Goal: Navigation & Orientation: Find specific page/section

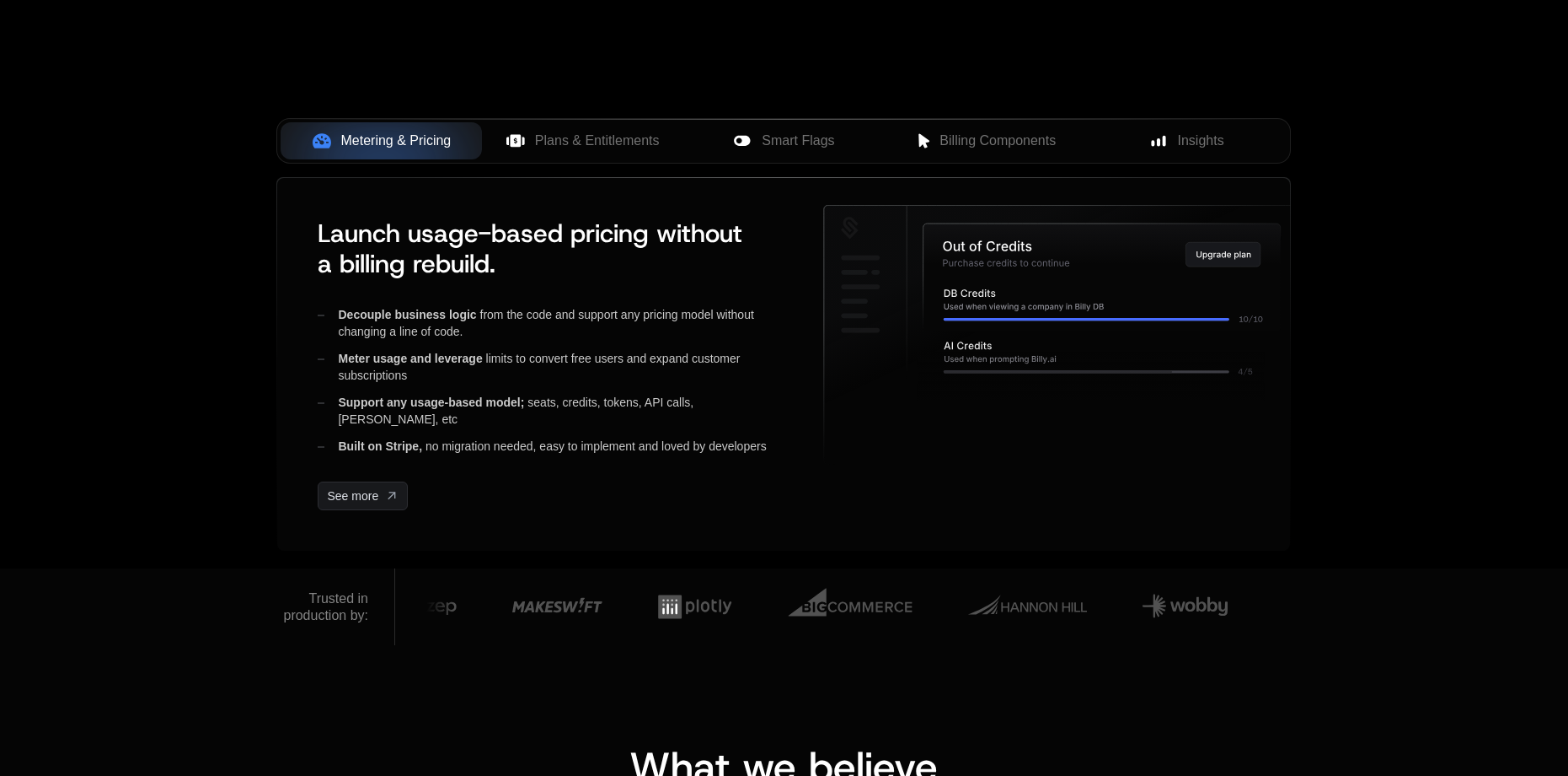
scroll to position [421, 0]
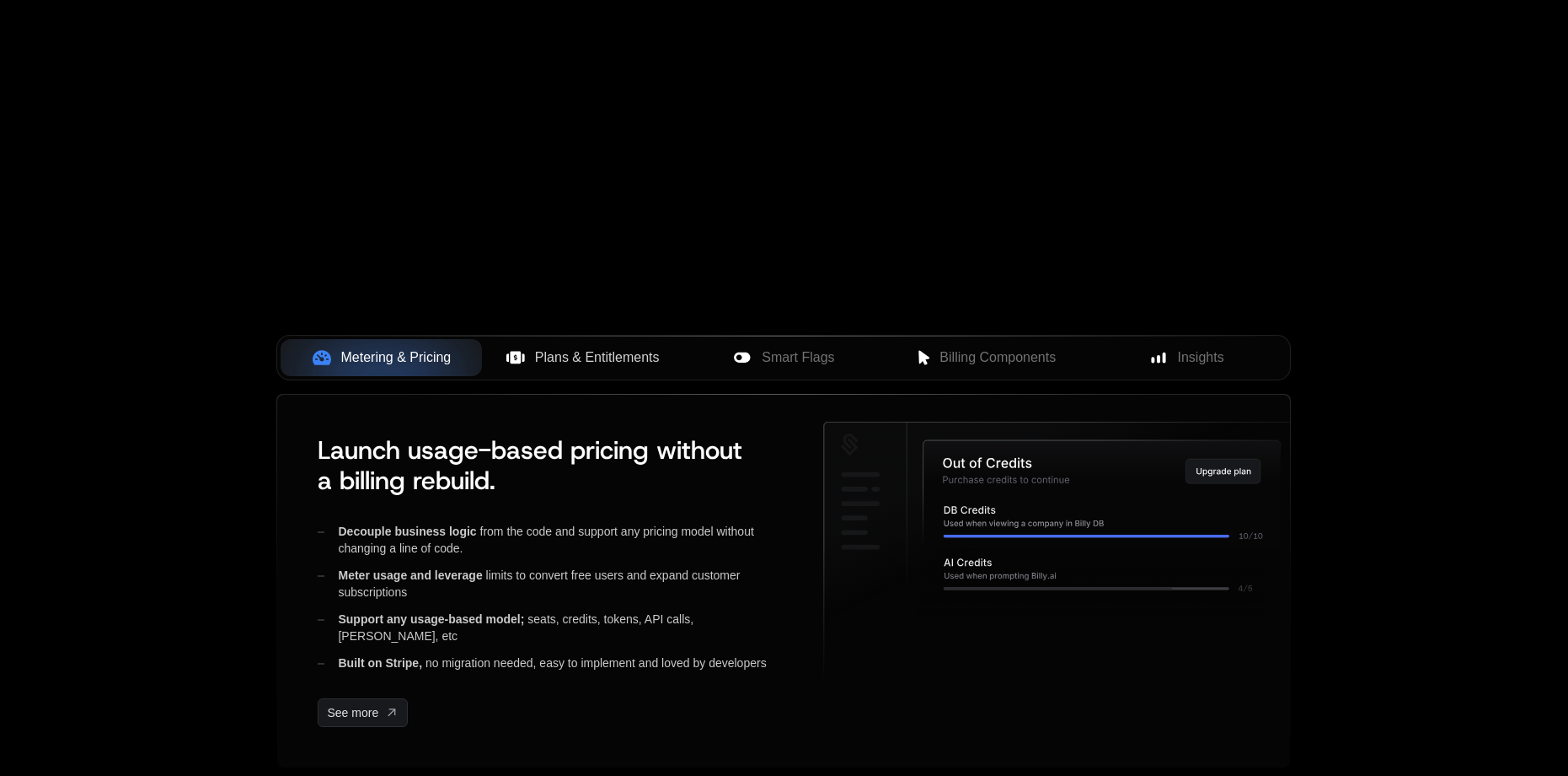
click at [581, 353] on span "Plans & Entitlements" at bounding box center [597, 358] width 124 height 21
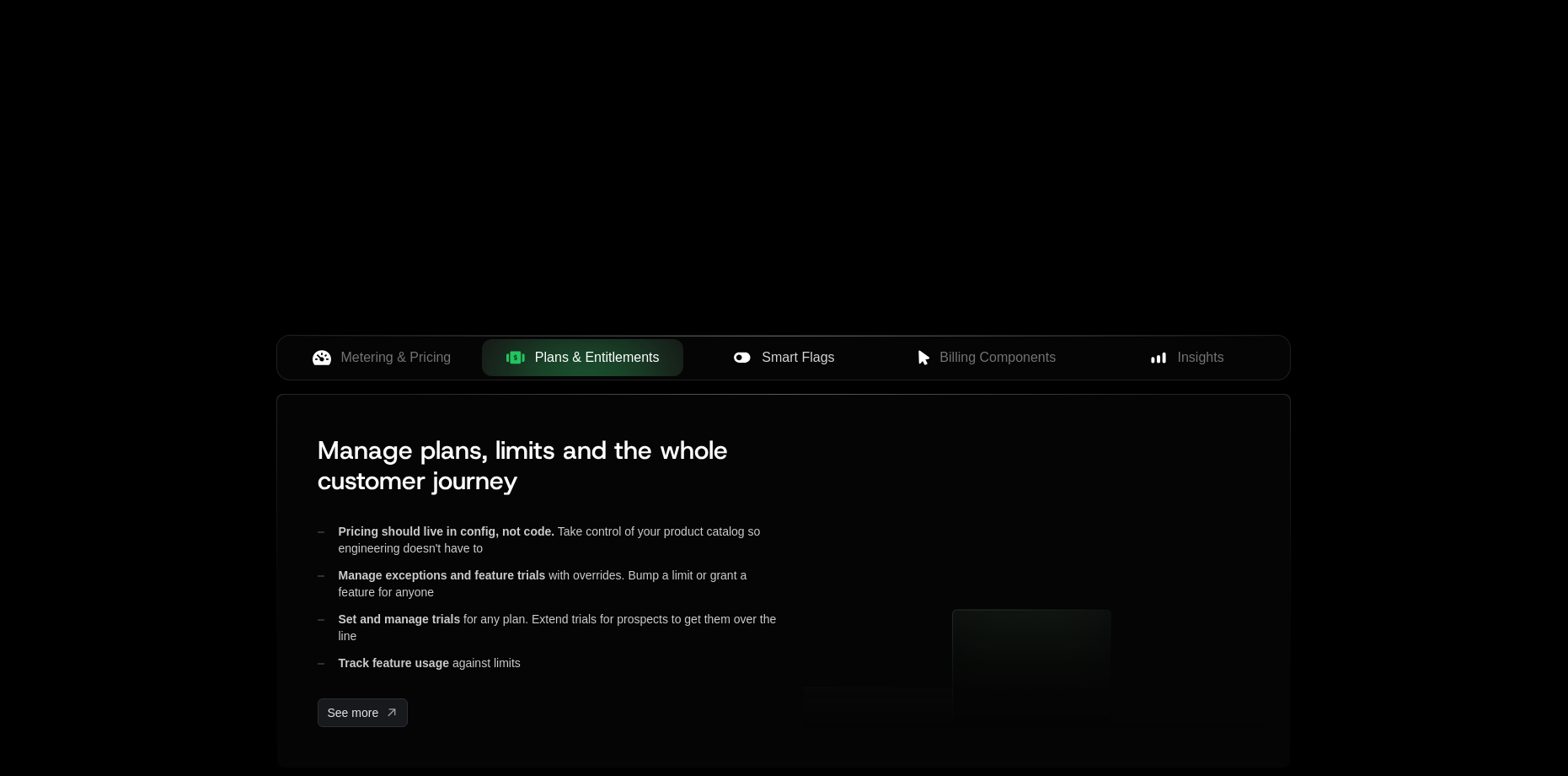
click at [768, 356] on span "Smart Flags" at bounding box center [797, 358] width 72 height 21
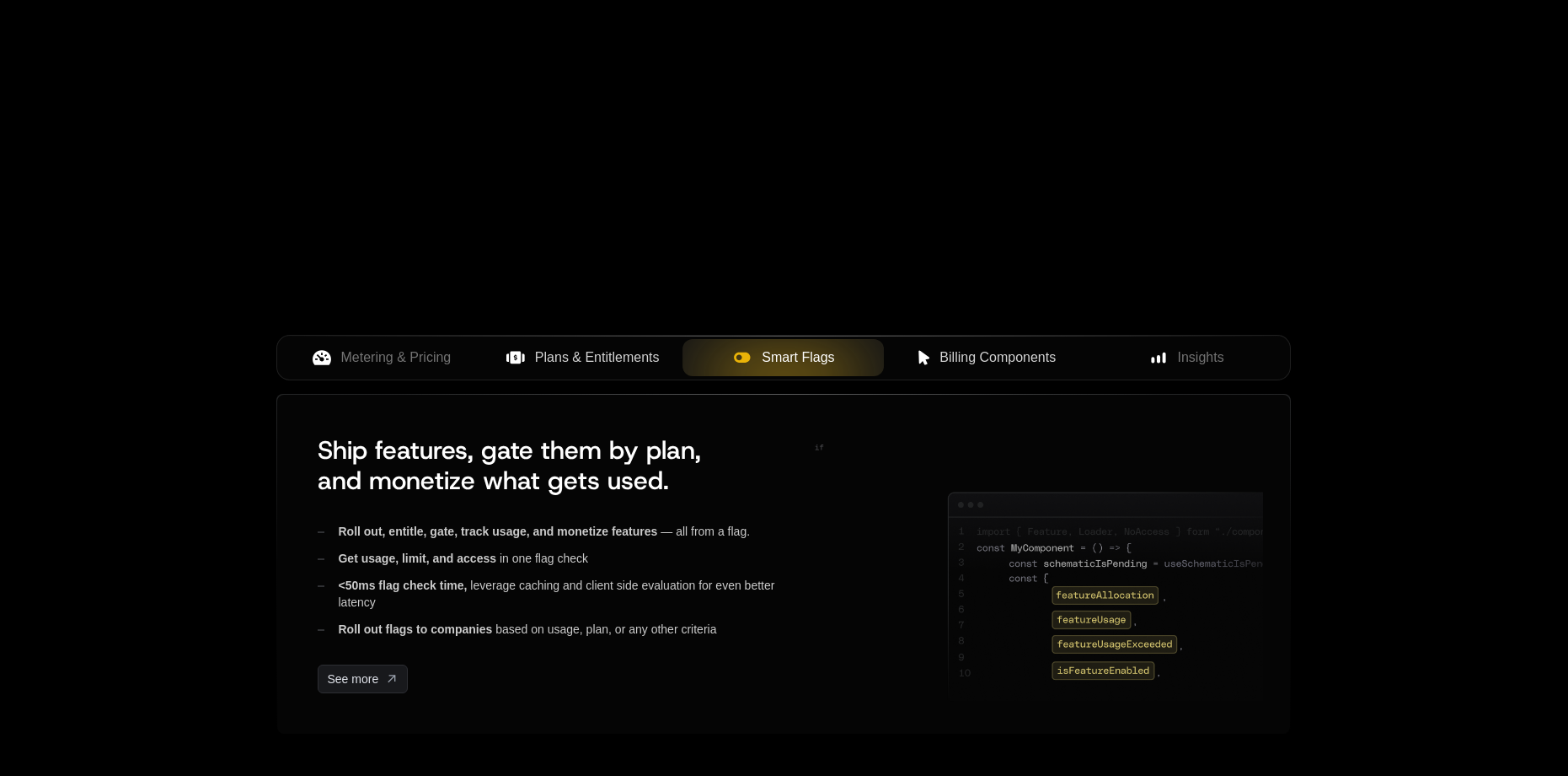
click at [960, 367] on span "Billing Components" at bounding box center [997, 358] width 116 height 21
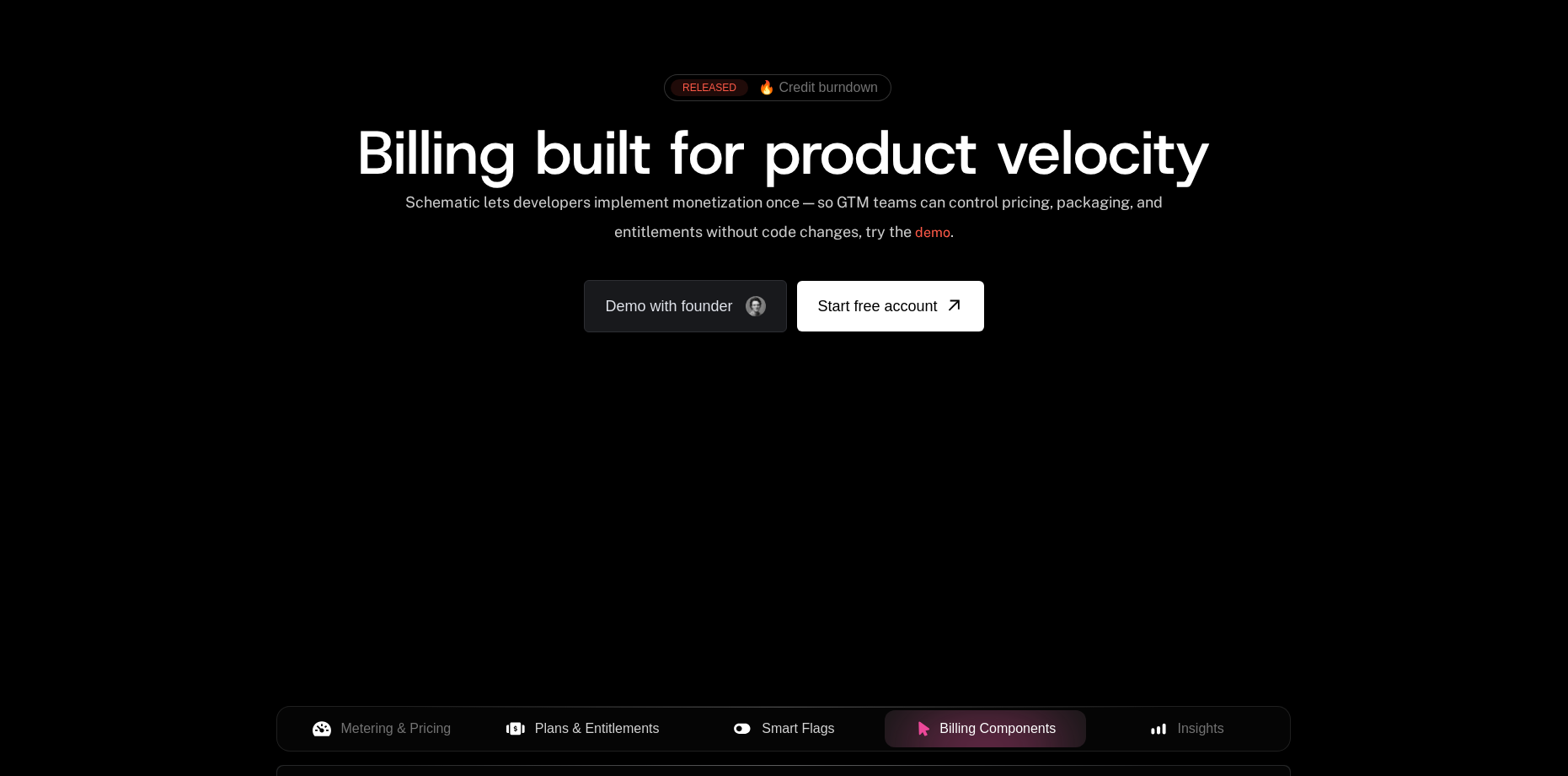
scroll to position [0, 0]
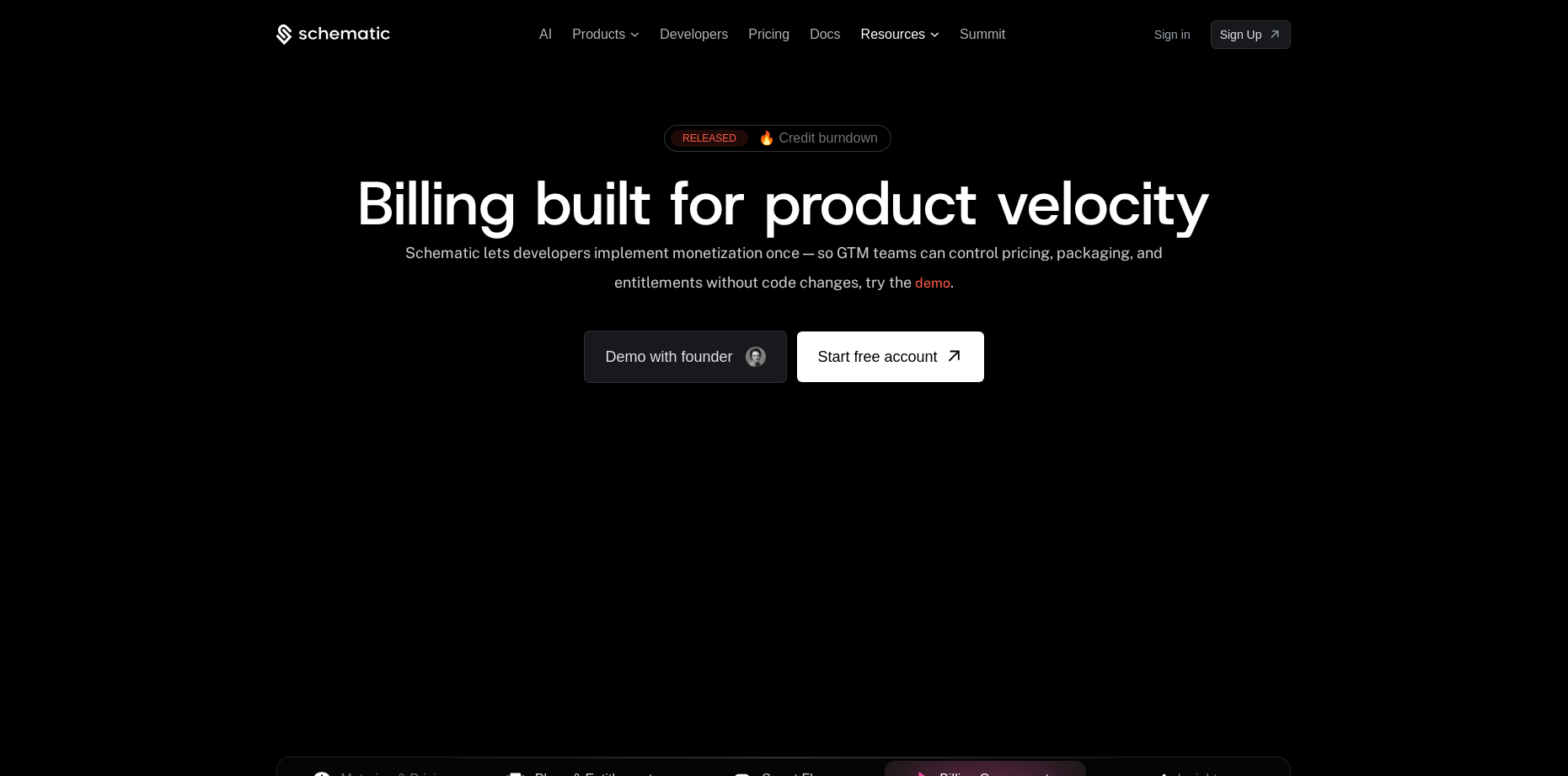
click at [873, 32] on span "Resources" at bounding box center [893, 35] width 64 height 15
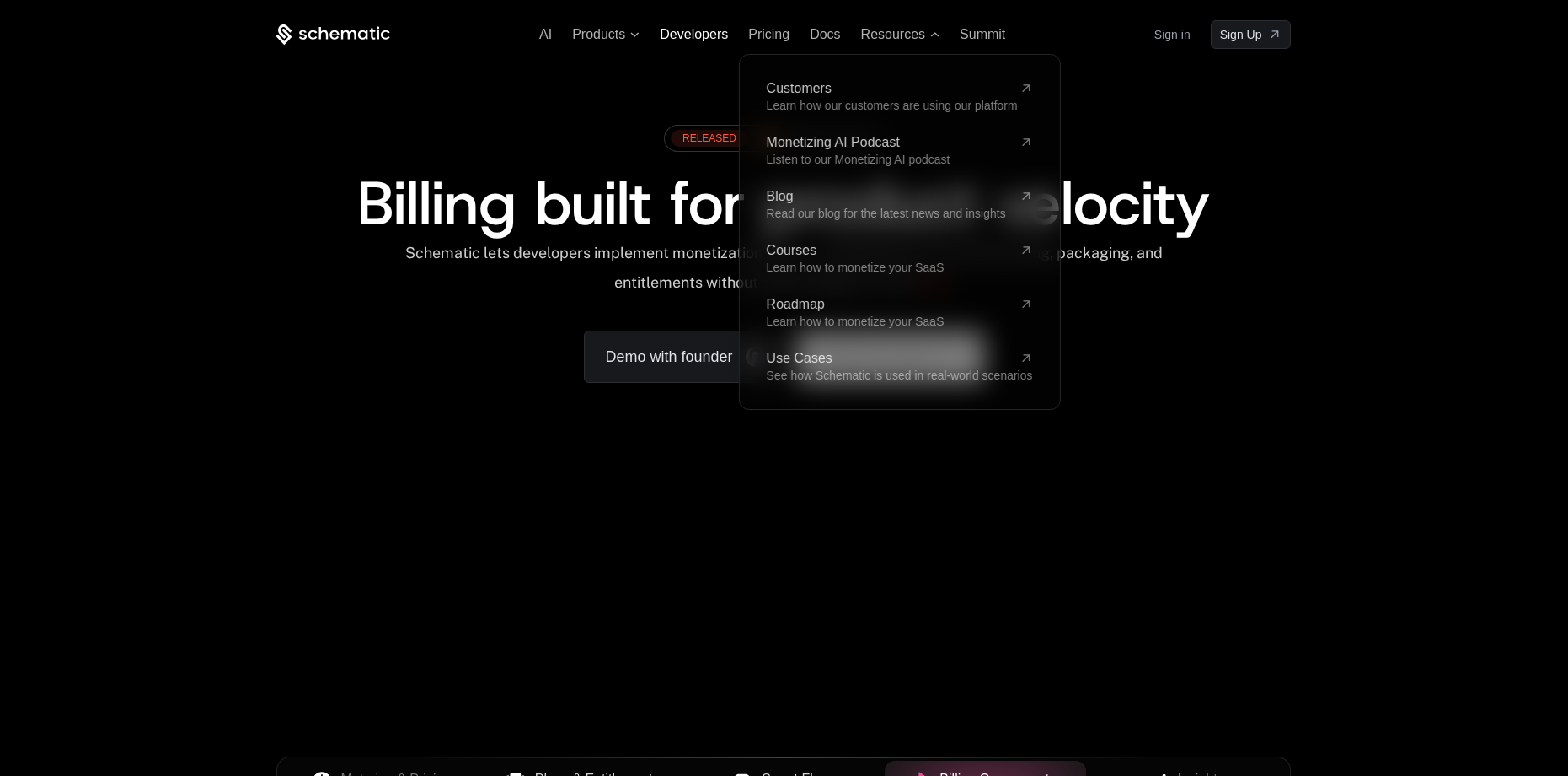
click at [705, 38] on span "Developers" at bounding box center [693, 34] width 68 height 14
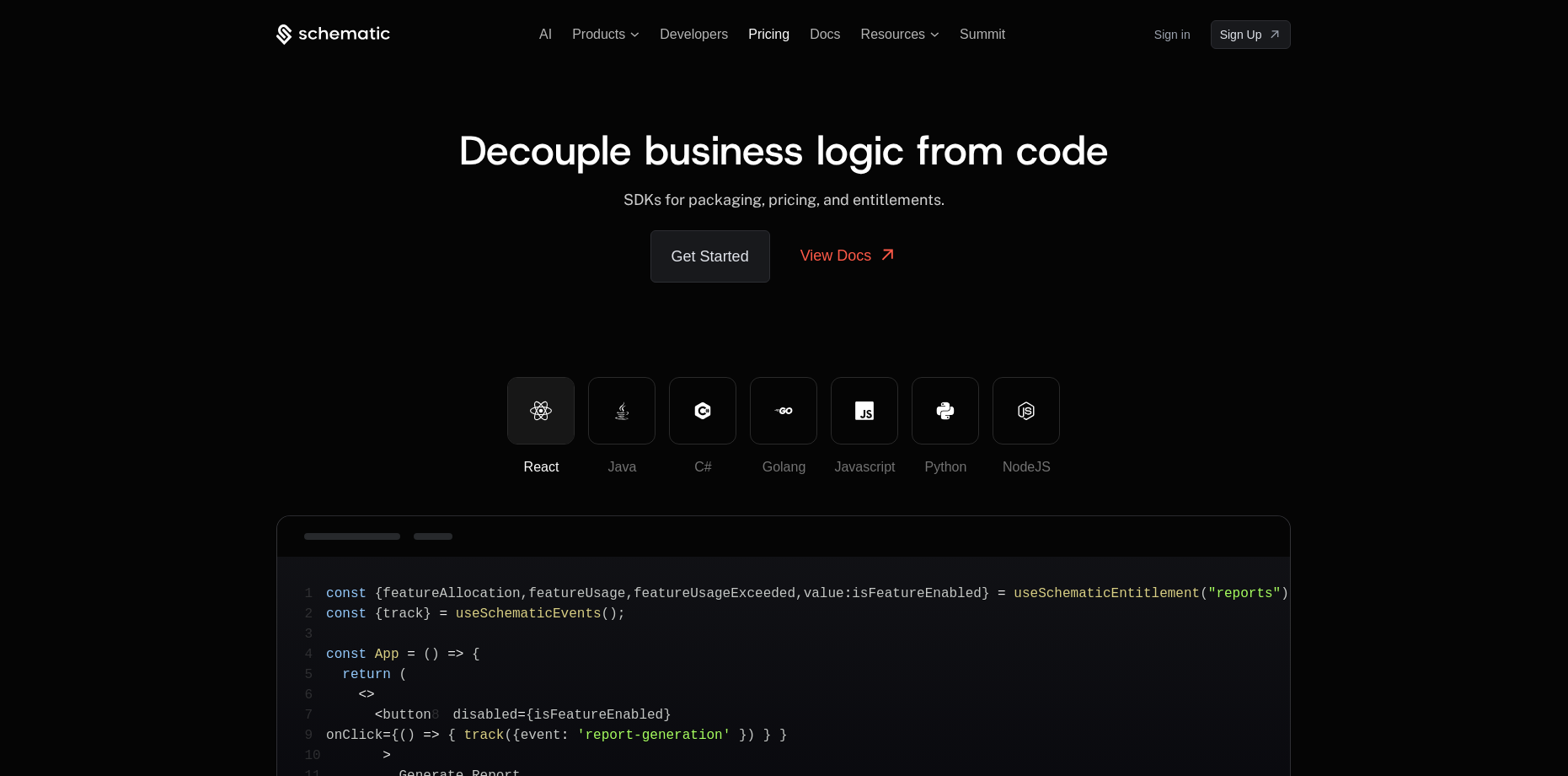
click at [761, 35] on span "Pricing" at bounding box center [769, 34] width 41 height 14
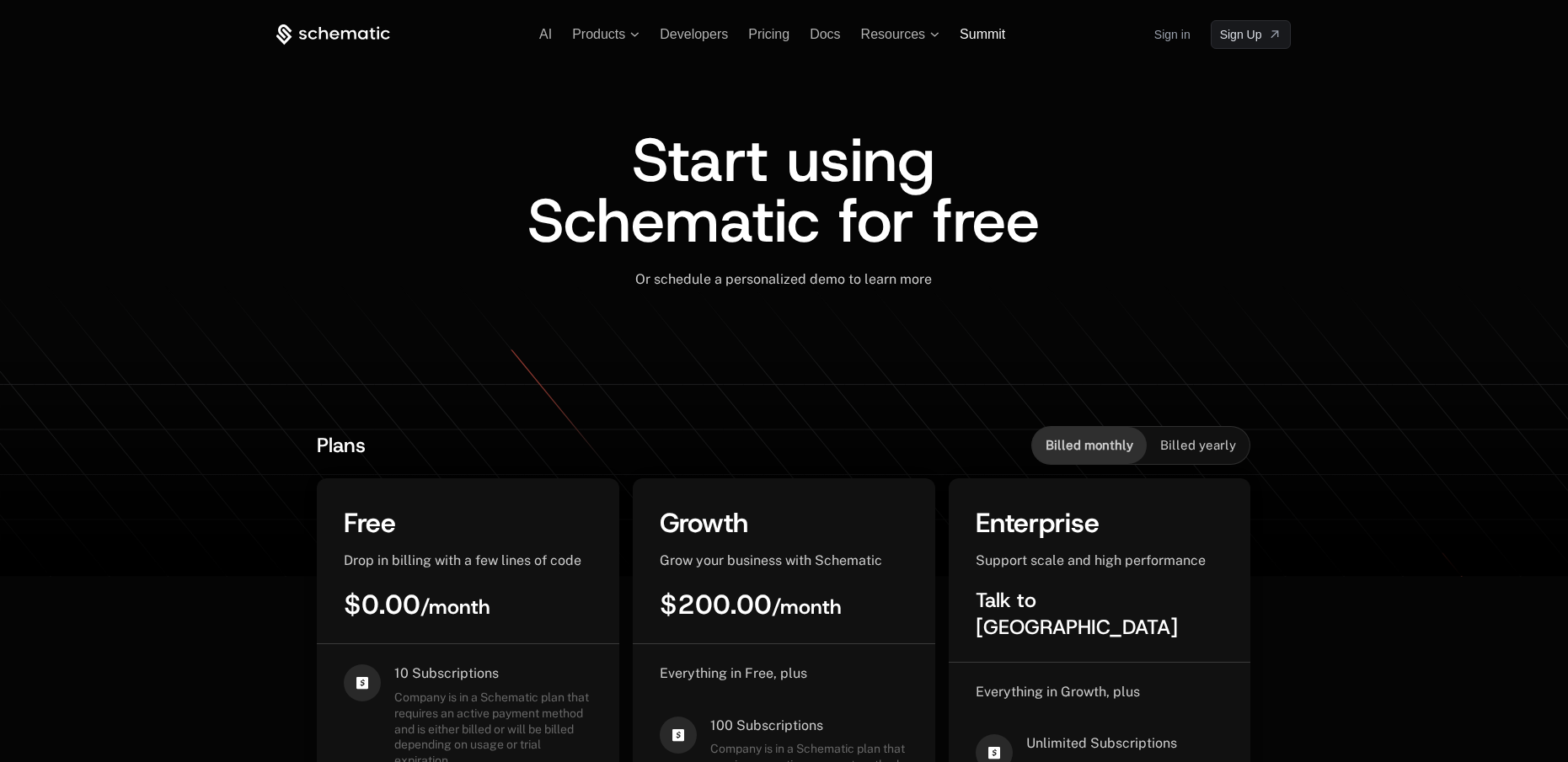
click at [983, 42] on div "Summit" at bounding box center [982, 35] width 46 height 15
click at [989, 36] on span "Summit" at bounding box center [982, 34] width 46 height 14
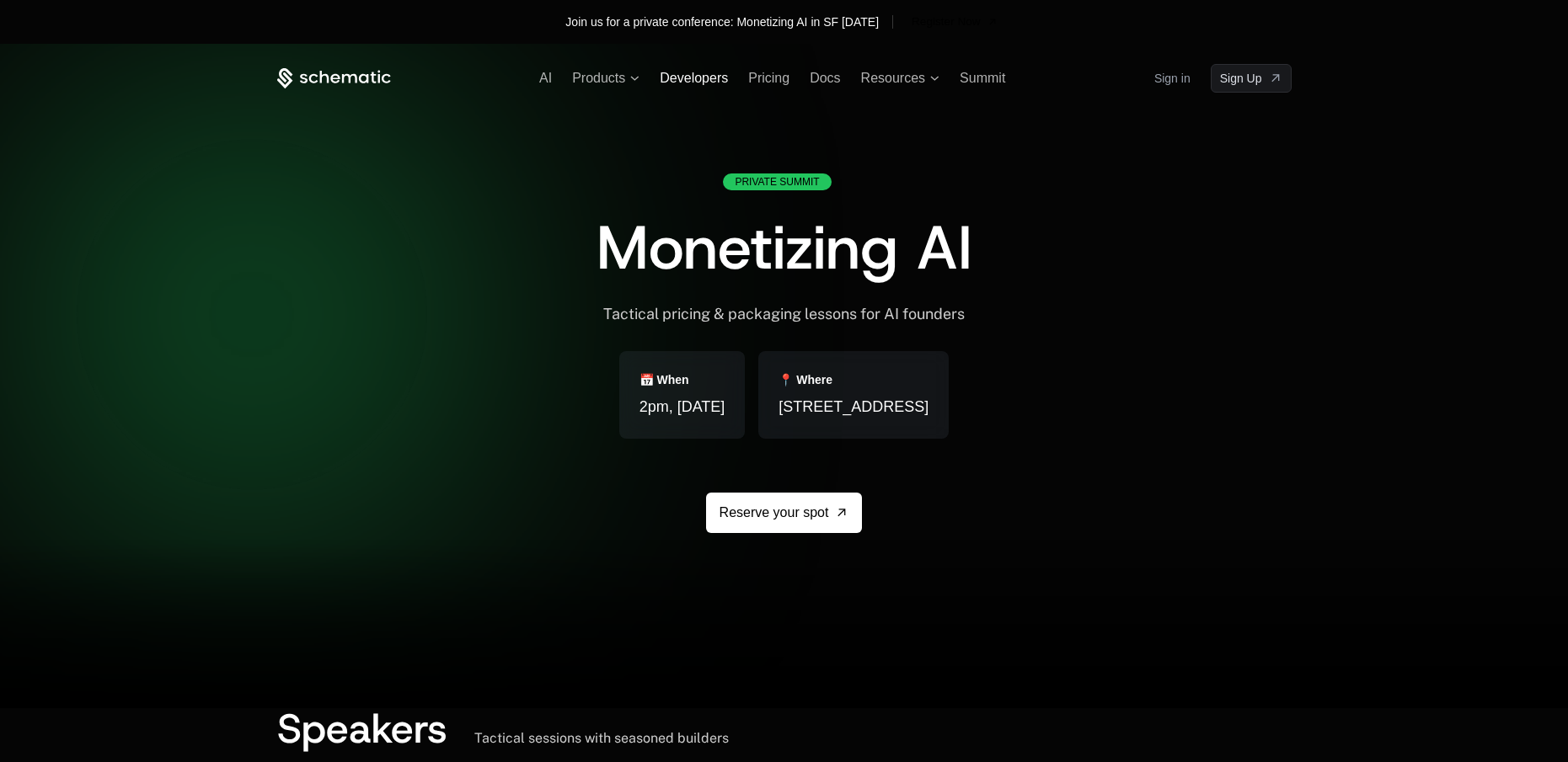
click at [707, 76] on span "Developers" at bounding box center [693, 78] width 68 height 14
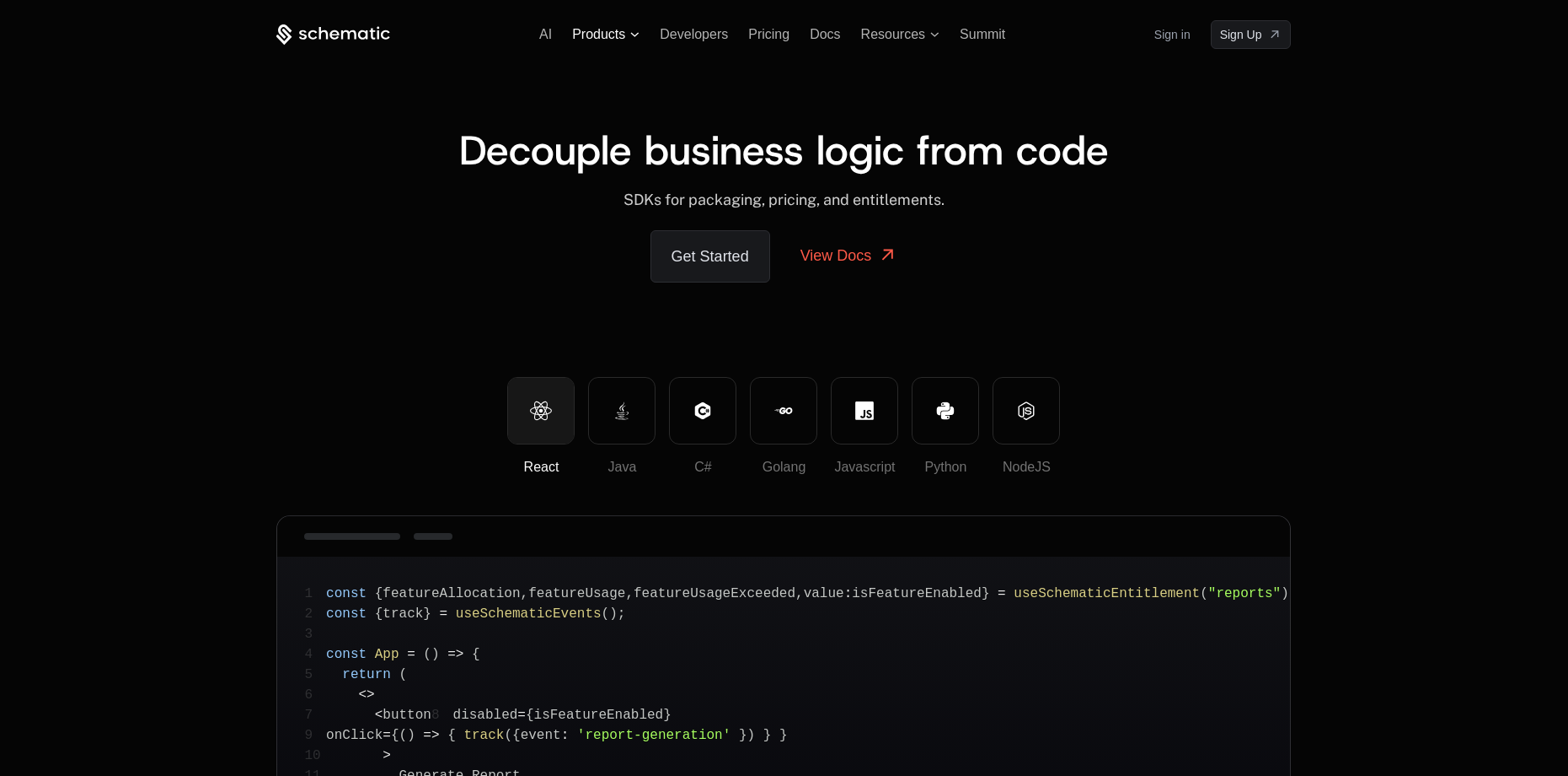
click at [609, 41] on span "Products" at bounding box center [599, 35] width 53 height 15
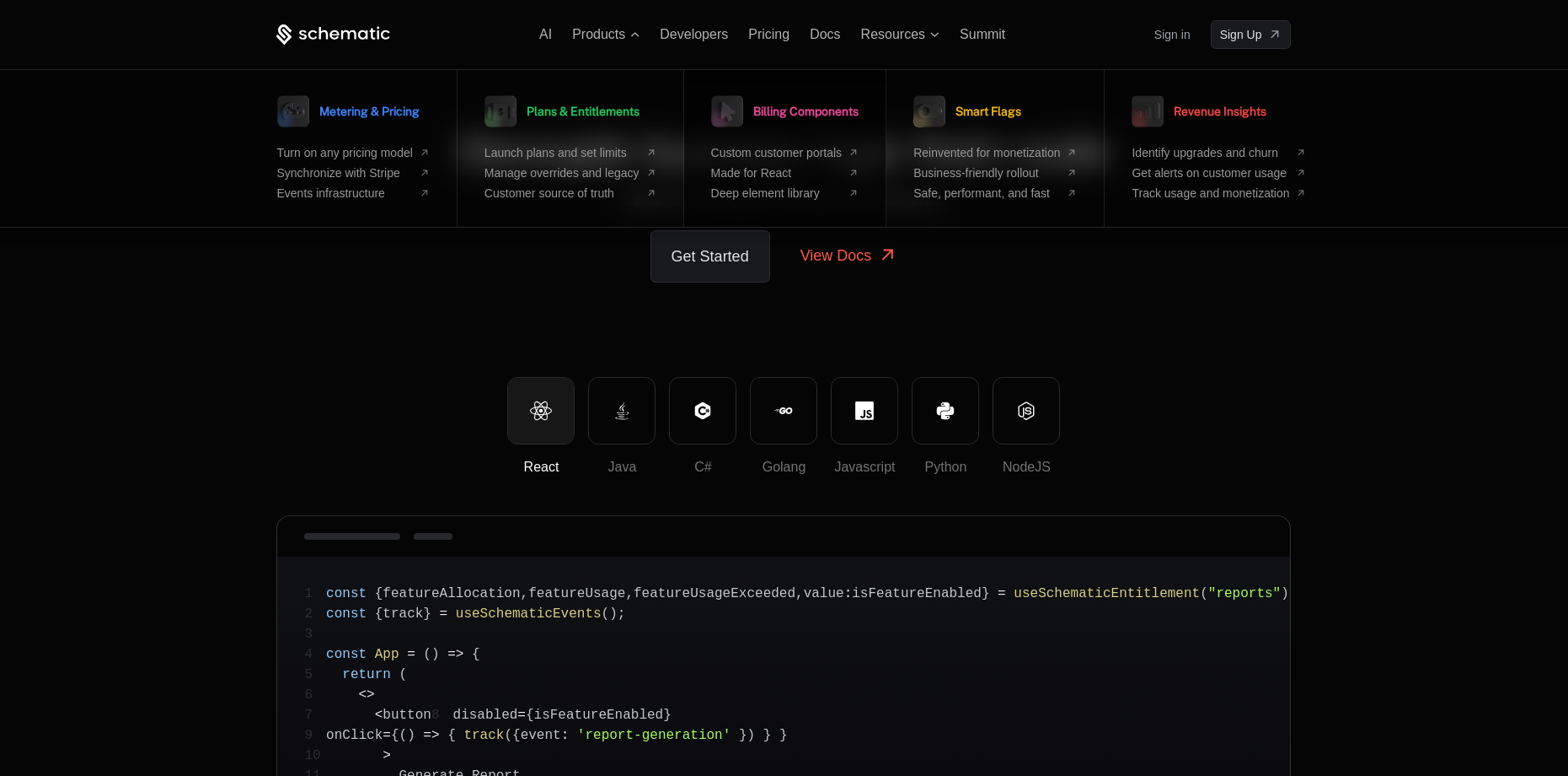
click at [748, 127] on icon at bounding box center [727, 110] width 42 height 42
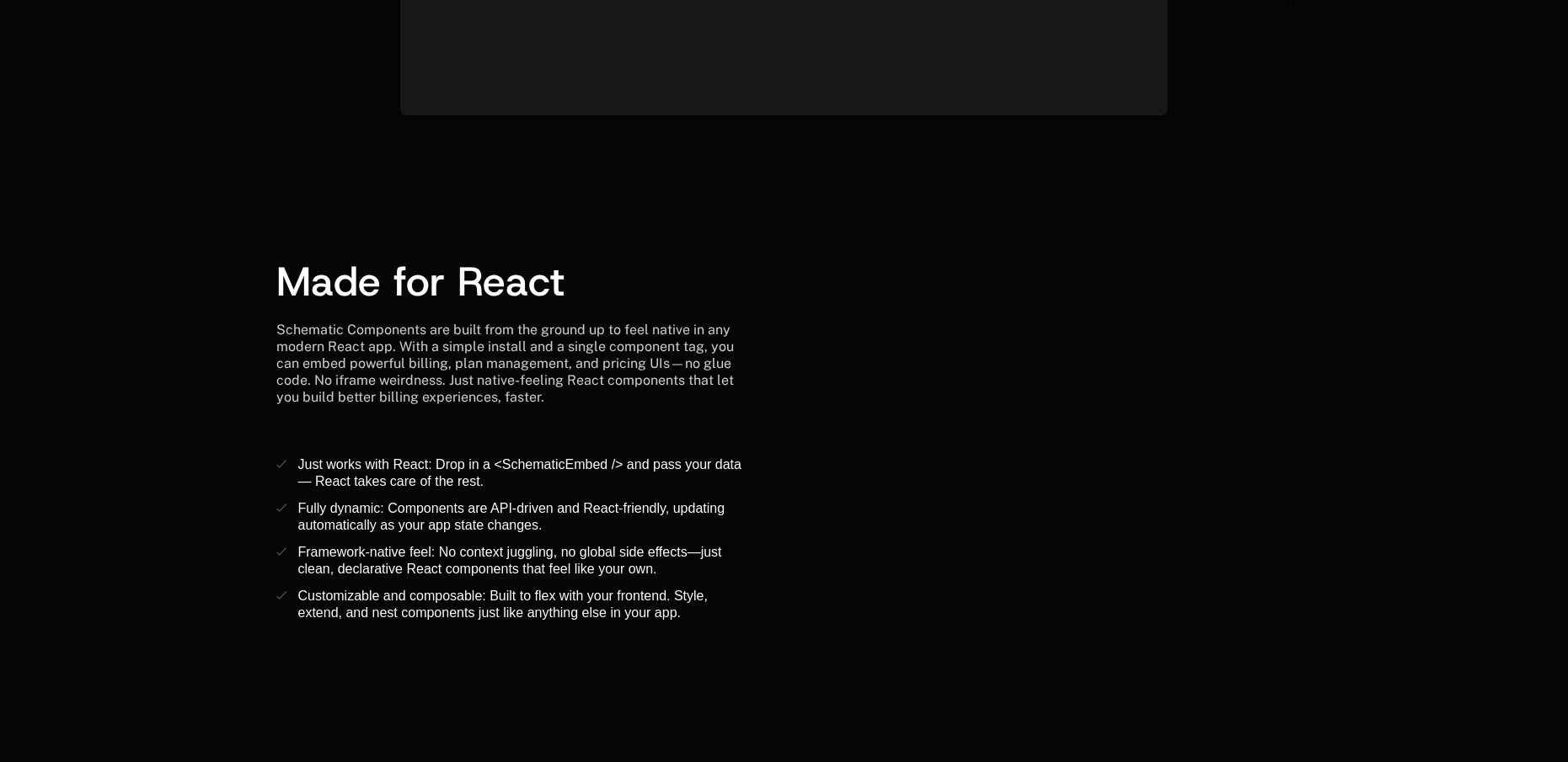
scroll to position [2190, 0]
